Goal: Navigation & Orientation: Find specific page/section

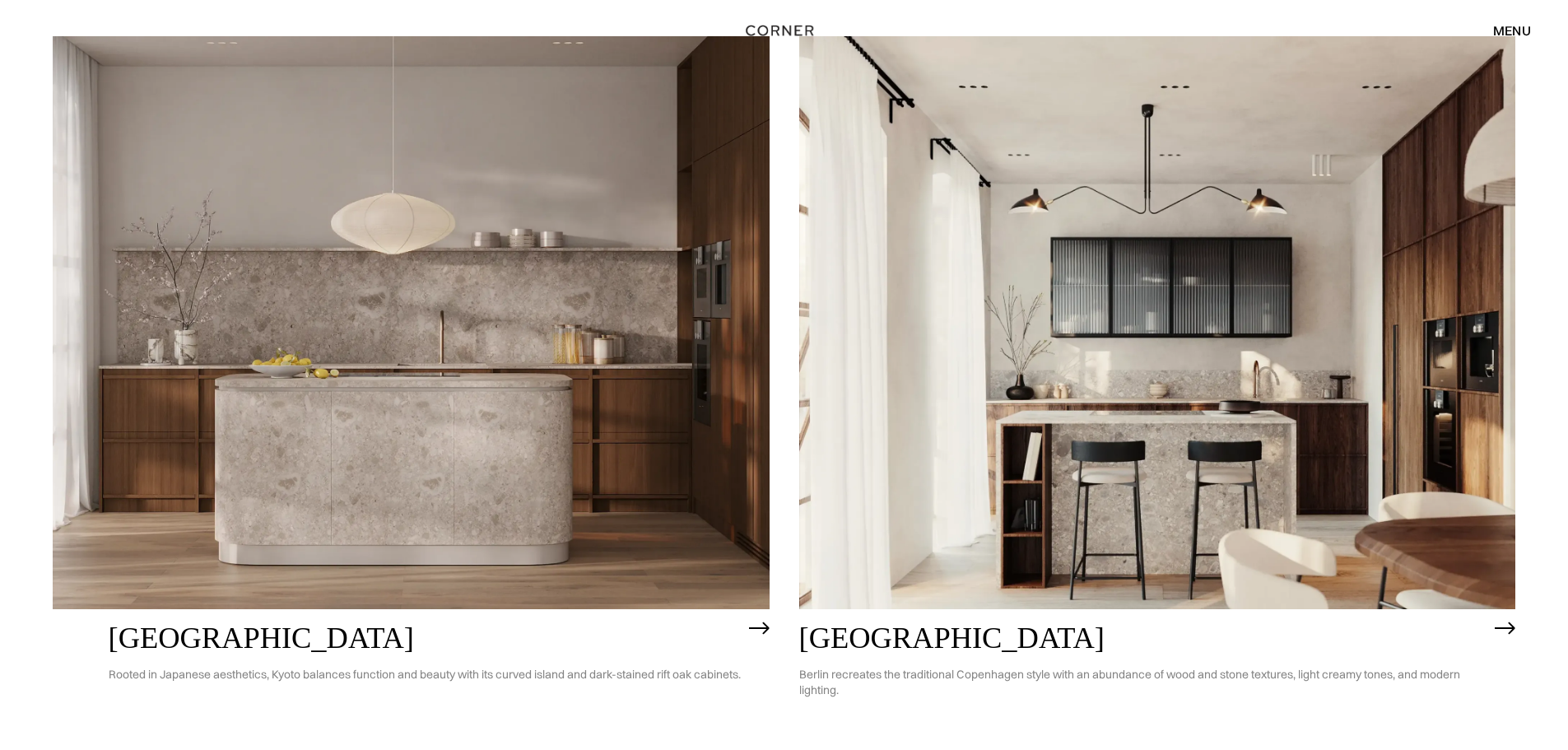
scroll to position [975, 0]
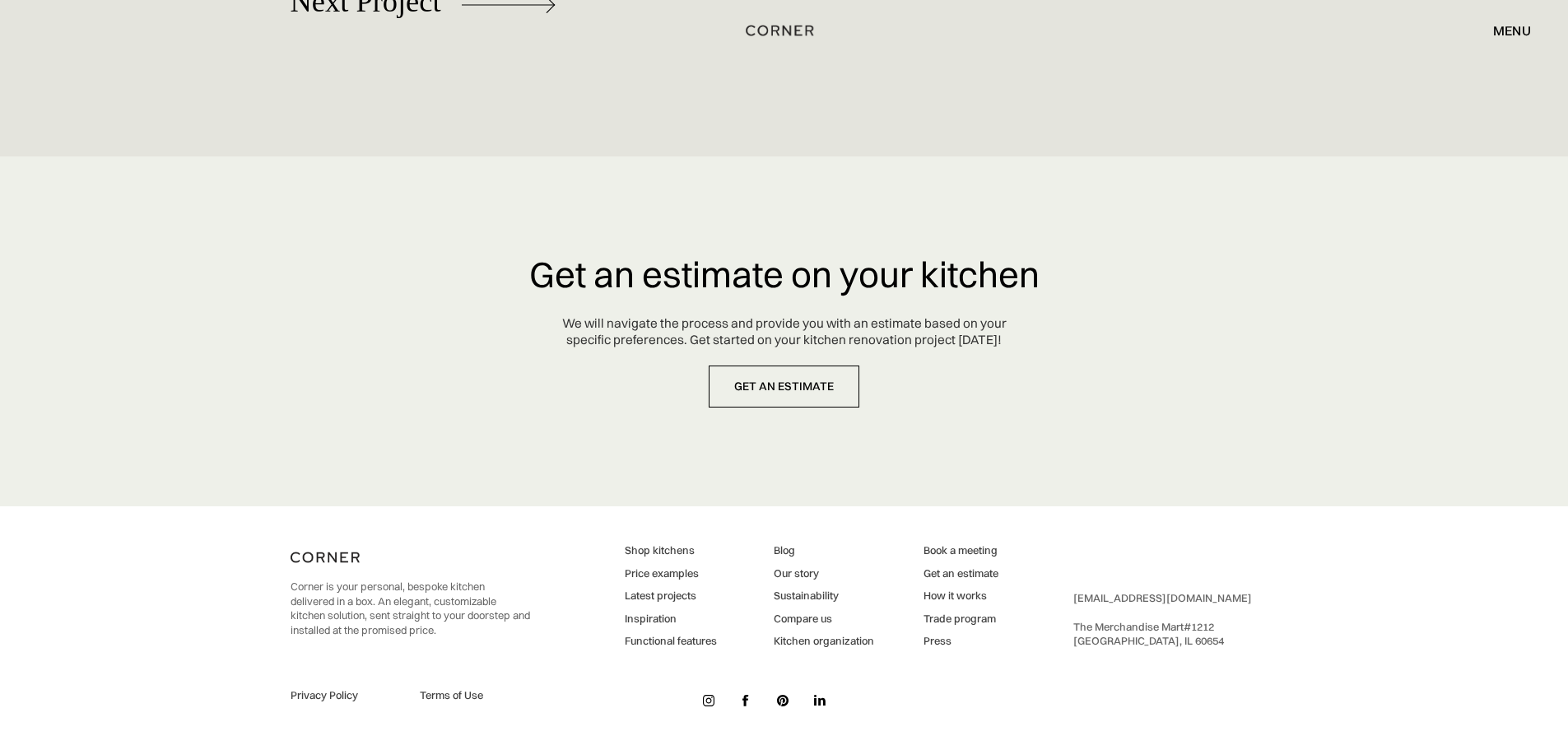
scroll to position [7803, 0]
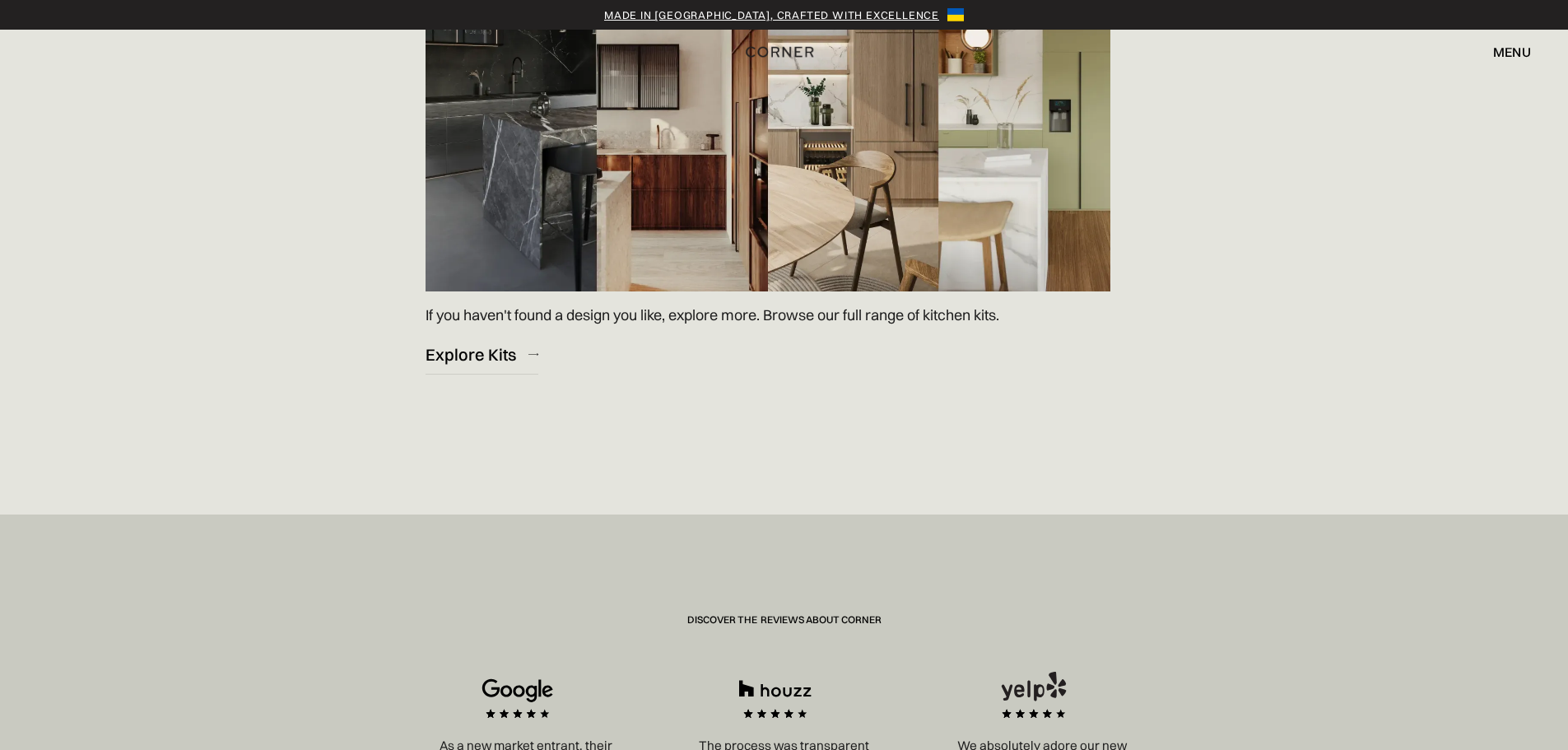
scroll to position [2407, 0]
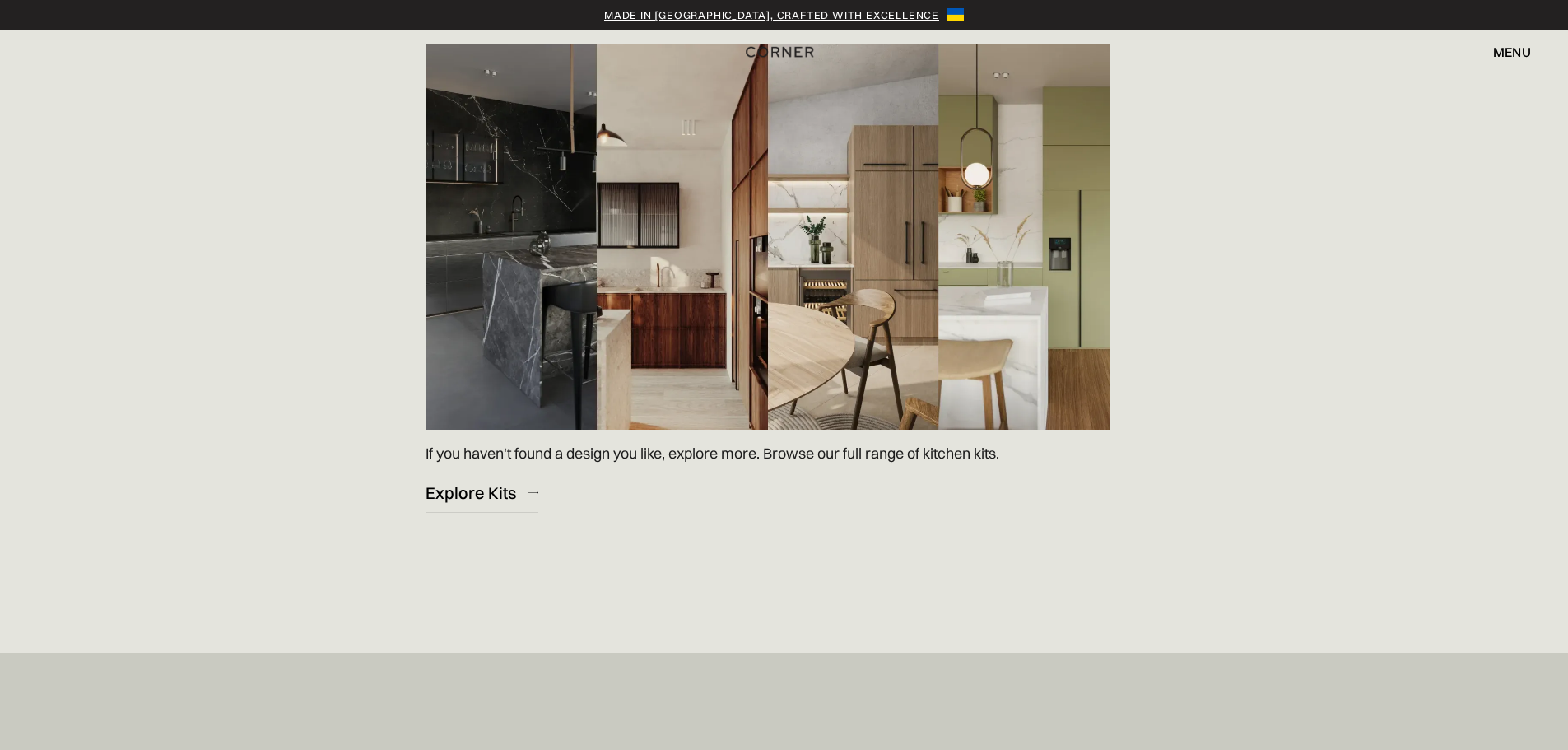
click at [896, 251] on img at bounding box center [767, 237] width 685 height 385
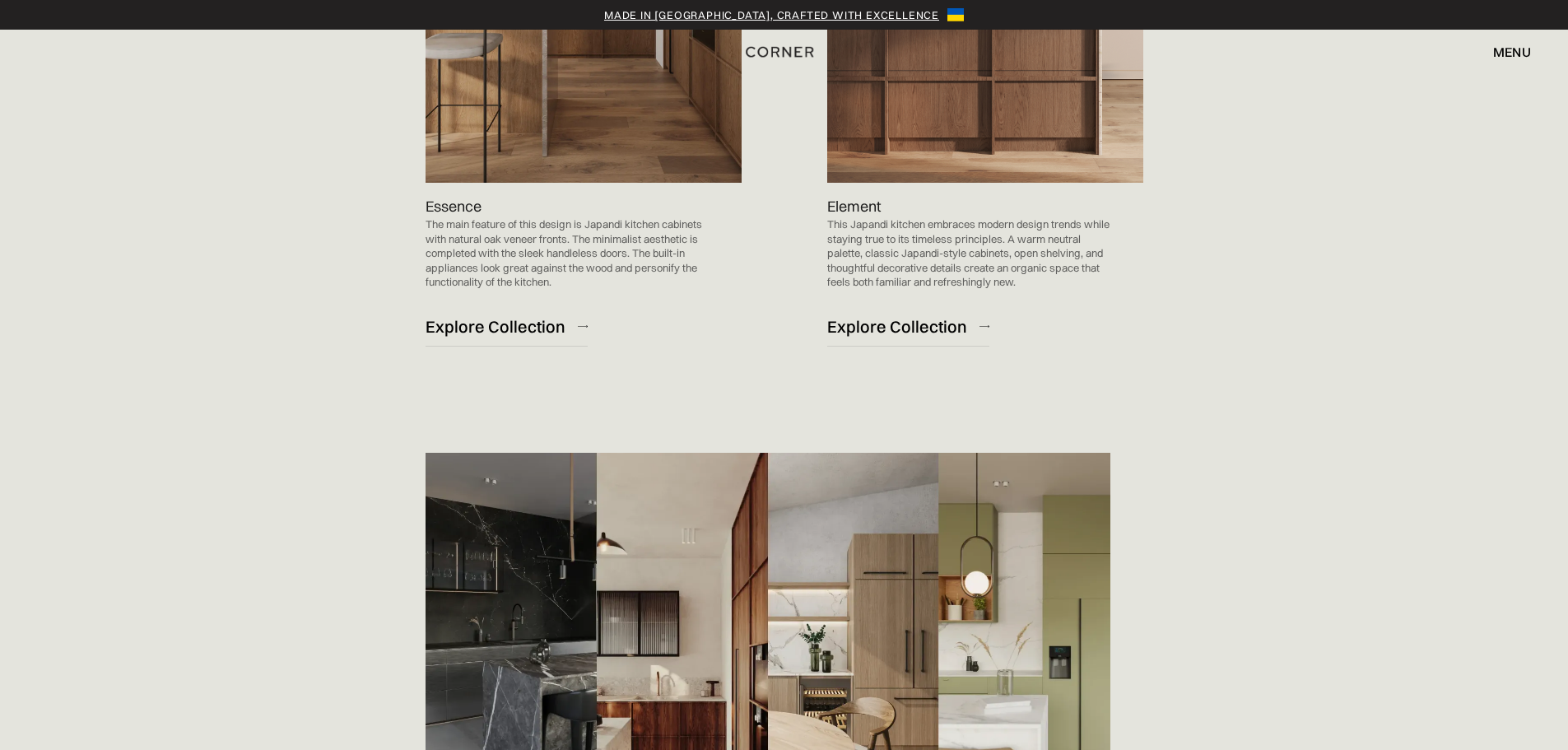
scroll to position [1996, 0]
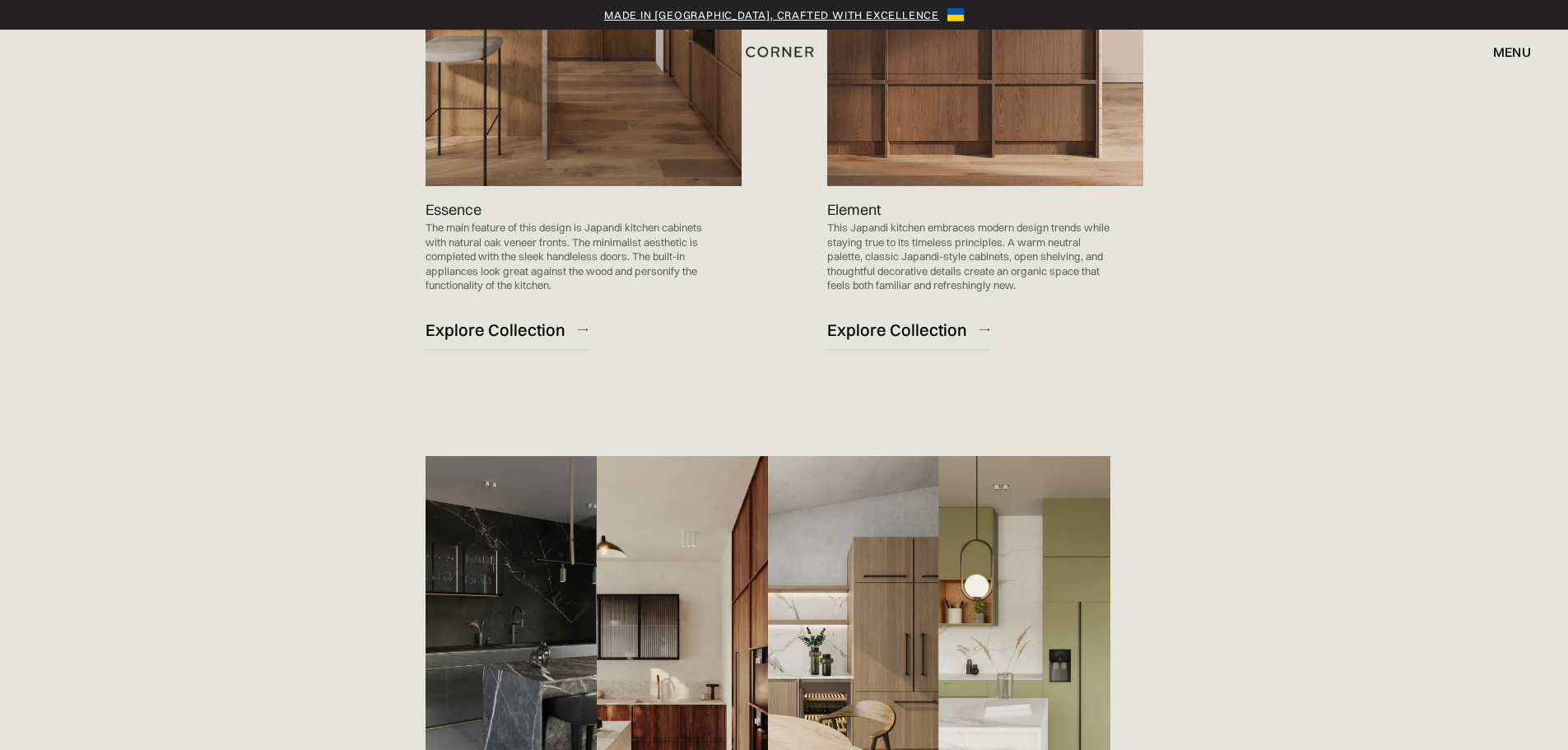
click at [1518, 55] on div "menu" at bounding box center [1512, 51] width 38 height 13
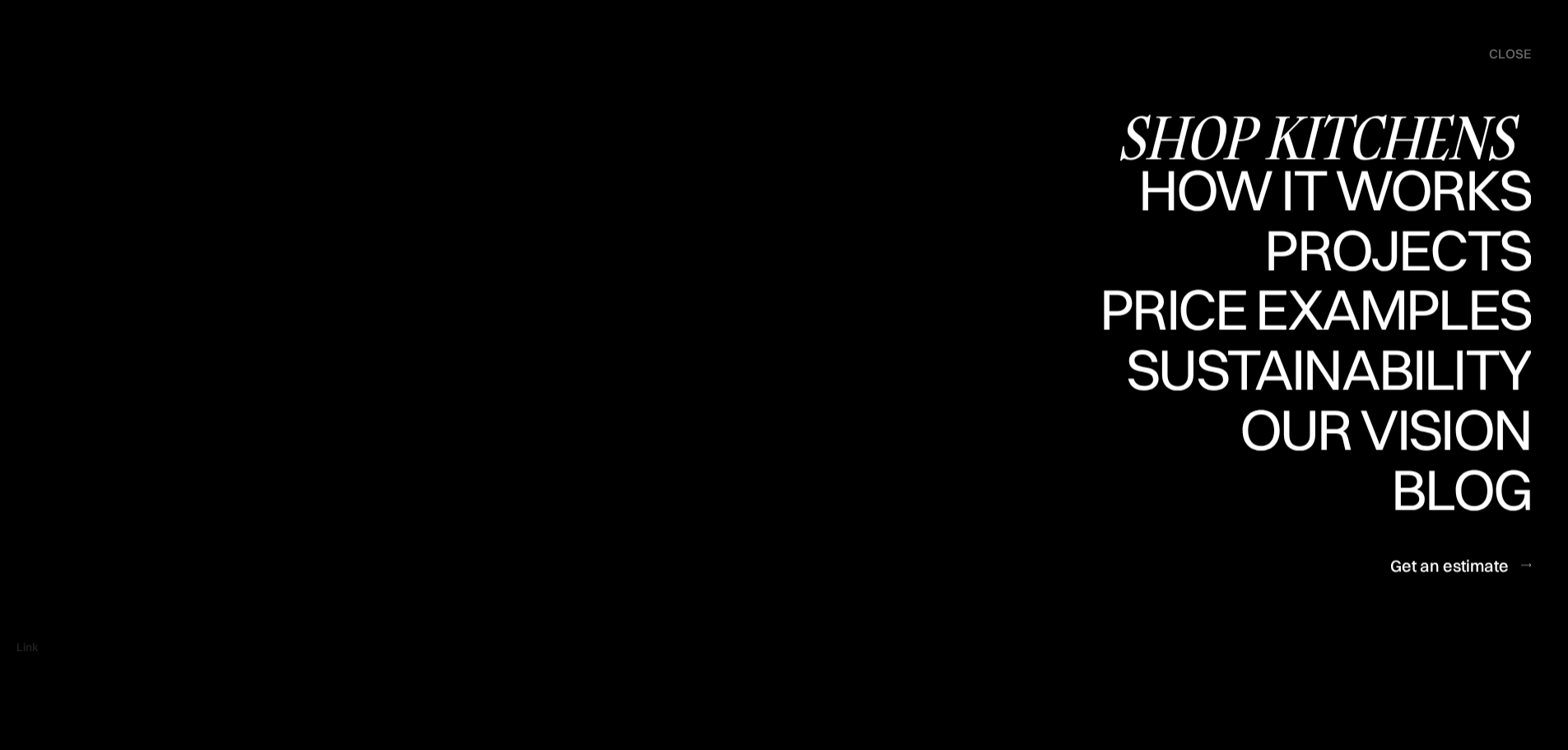
click at [1399, 137] on div "Shop Kitchens" at bounding box center [1324, 137] width 414 height 57
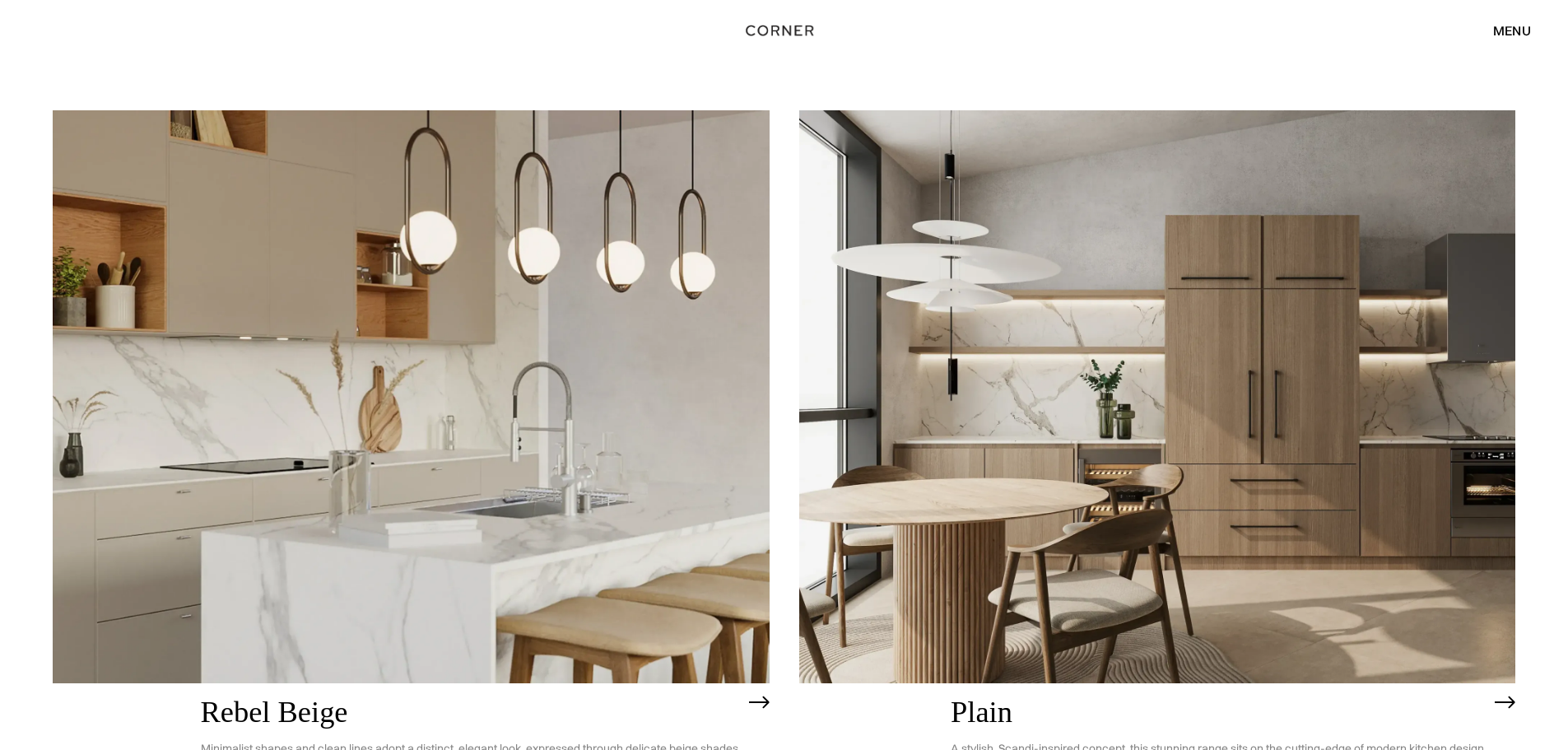
scroll to position [3950, 0]
